Goal: Task Accomplishment & Management: Complete application form

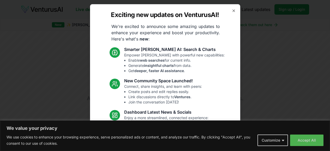
scroll to position [63, 0]
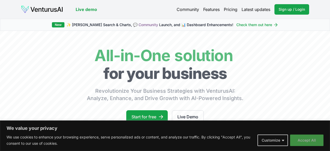
click at [304, 138] on button "Accept All" at bounding box center [306, 139] width 33 height 11
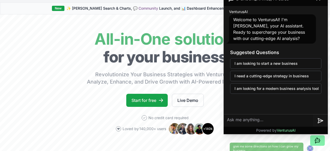
scroll to position [0, 0]
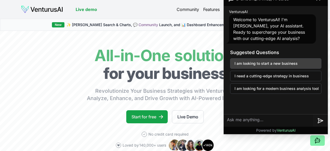
click at [273, 63] on button "I am looking to start a new business" at bounding box center [275, 63] width 91 height 10
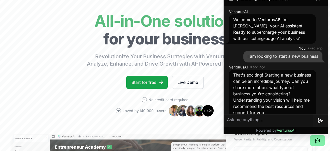
scroll to position [7, 0]
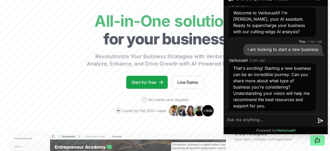
click at [253, 115] on textarea at bounding box center [268, 120] width 89 height 13
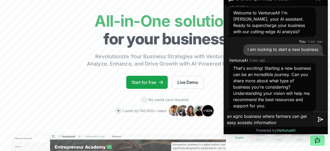
click at [250, 122] on textarea "an agric business where farmers can get easy acessto information" at bounding box center [268, 119] width 89 height 17
click at [242, 122] on textarea "an agric business where farmers can get easy acess to information" at bounding box center [268, 119] width 89 height 17
click at [243, 116] on textarea "an agric business where farmers can get easy access to information" at bounding box center [268, 119] width 89 height 17
click at [302, 123] on textarea "an agricultural business where farmers can get easy access to information" at bounding box center [268, 119] width 89 height 17
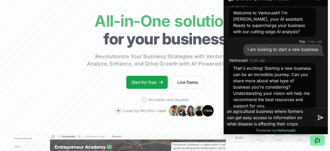
click at [274, 111] on textarea "an agricultural business where farmers can get easy access to information on wh…" at bounding box center [268, 117] width 89 height 23
type textarea "an agricultural business where farmers can get easy access to information on wh…"
click at [319, 118] on icon at bounding box center [321, 117] width 6 height 6
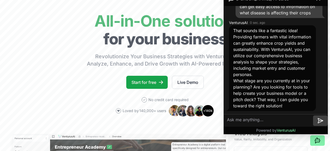
scroll to position [143, 0]
click at [313, 115] on button at bounding box center [320, 120] width 15 height 10
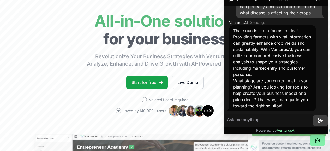
click at [239, 118] on textarea at bounding box center [268, 120] width 89 height 13
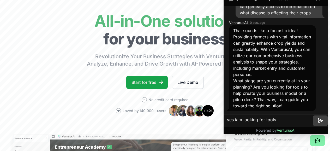
type textarea "yes iam looking for tools"
click at [318, 120] on icon at bounding box center [321, 121] width 6 height 6
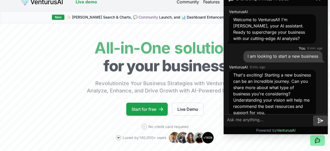
scroll to position [0, 0]
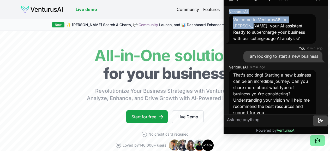
drag, startPoint x: 227, startPoint y: 13, endPoint x: 226, endPoint y: 23, distance: 10.2
click at [226, 23] on div "VenturusAI Welcome to VenturusAI! I'm Andrew, your AI assistant. Ready to super…" at bounding box center [276, 26] width 100 height 37
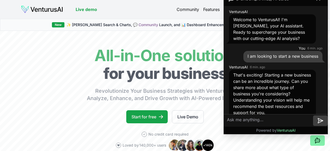
drag, startPoint x: 226, startPoint y: 23, endPoint x: 227, endPoint y: 30, distance: 6.4
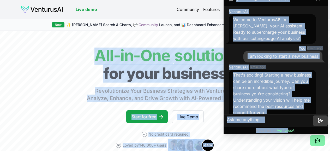
click at [290, 144] on body "We value your privacy We use cookies to enhance your browsing experience, serve…" at bounding box center [165, 75] width 330 height 151
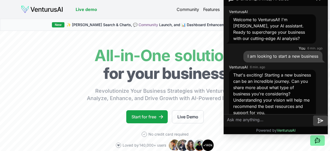
click at [304, 133] on div "Powered by VenturusAI" at bounding box center [276, 130] width 104 height 7
drag, startPoint x: 236, startPoint y: 2, endPoint x: 237, endPoint y: 15, distance: 13.6
click at [237, 15] on div "Andrew, AI Sales VenturusAI Welcome to VenturusAI! I'm Andrew, your AI assistan…" at bounding box center [276, 62] width 104 height 143
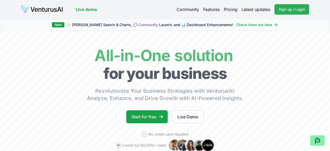
click at [292, 7] on span "Sign up / Login" at bounding box center [292, 9] width 26 height 5
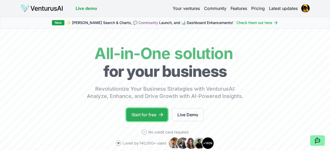
click at [157, 121] on link "Start for free" at bounding box center [147, 114] width 42 height 13
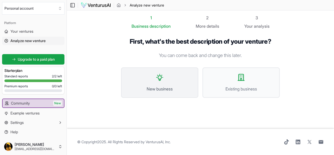
click at [148, 86] on span "New business" at bounding box center [160, 89] width 66 height 6
